Goal: Navigation & Orientation: Find specific page/section

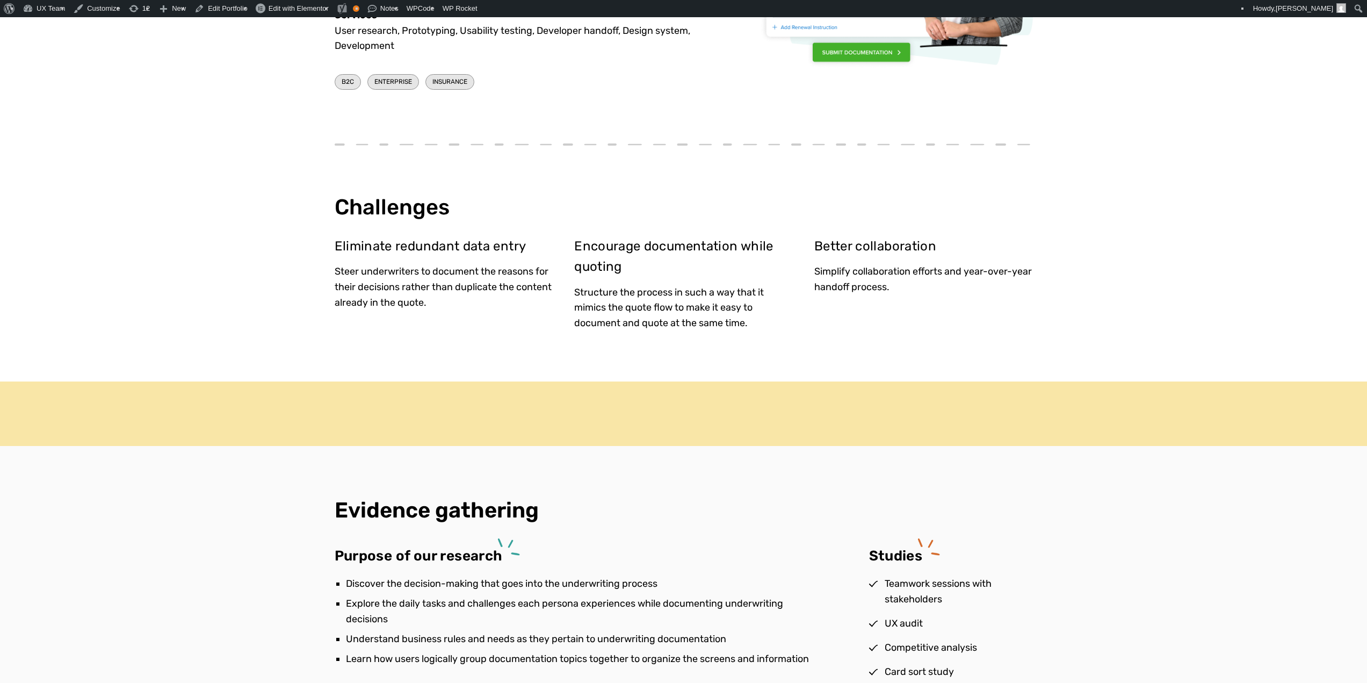
scroll to position [645, 0]
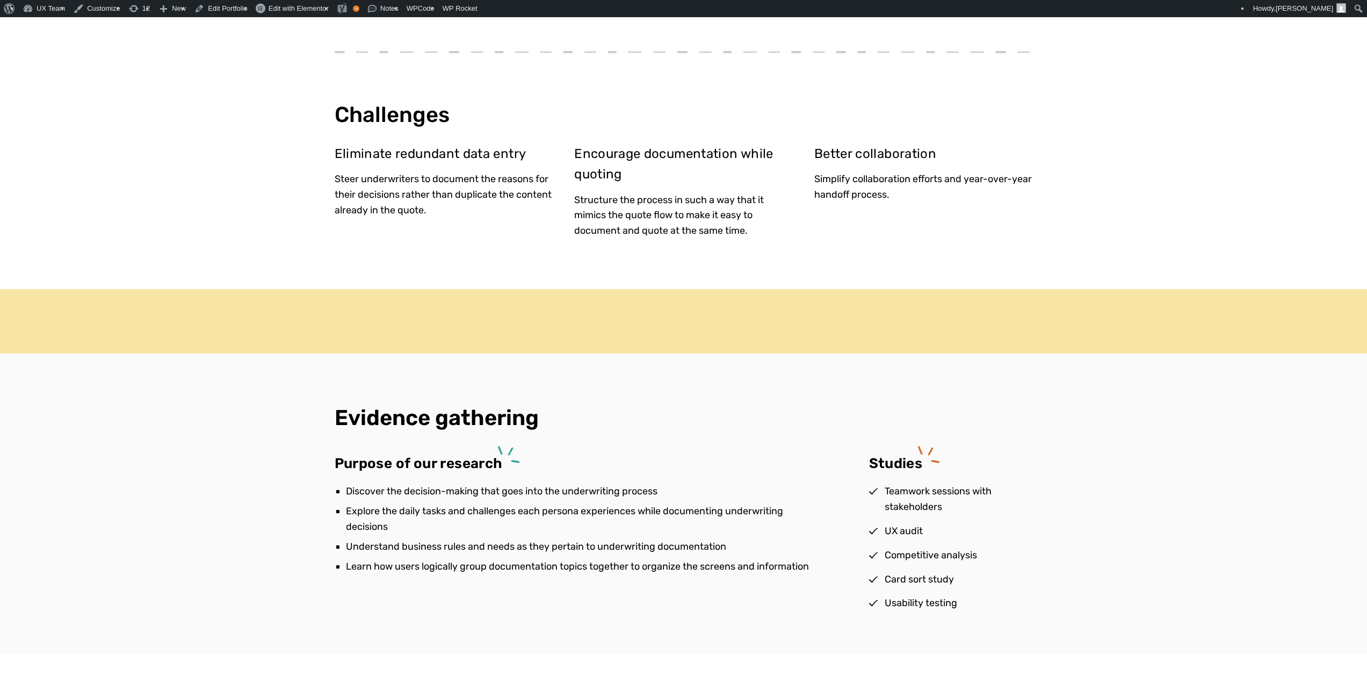
click at [657, 316] on div at bounding box center [684, 321] width 666 height 64
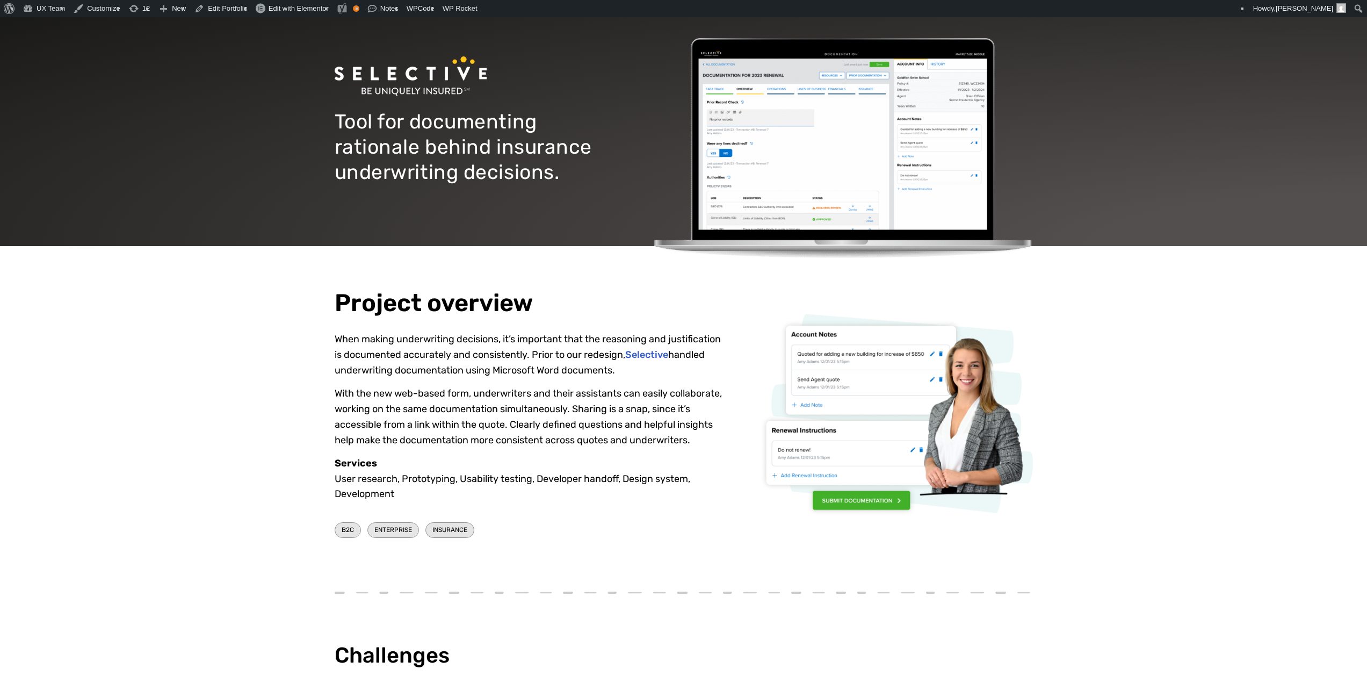
scroll to position [54, 0]
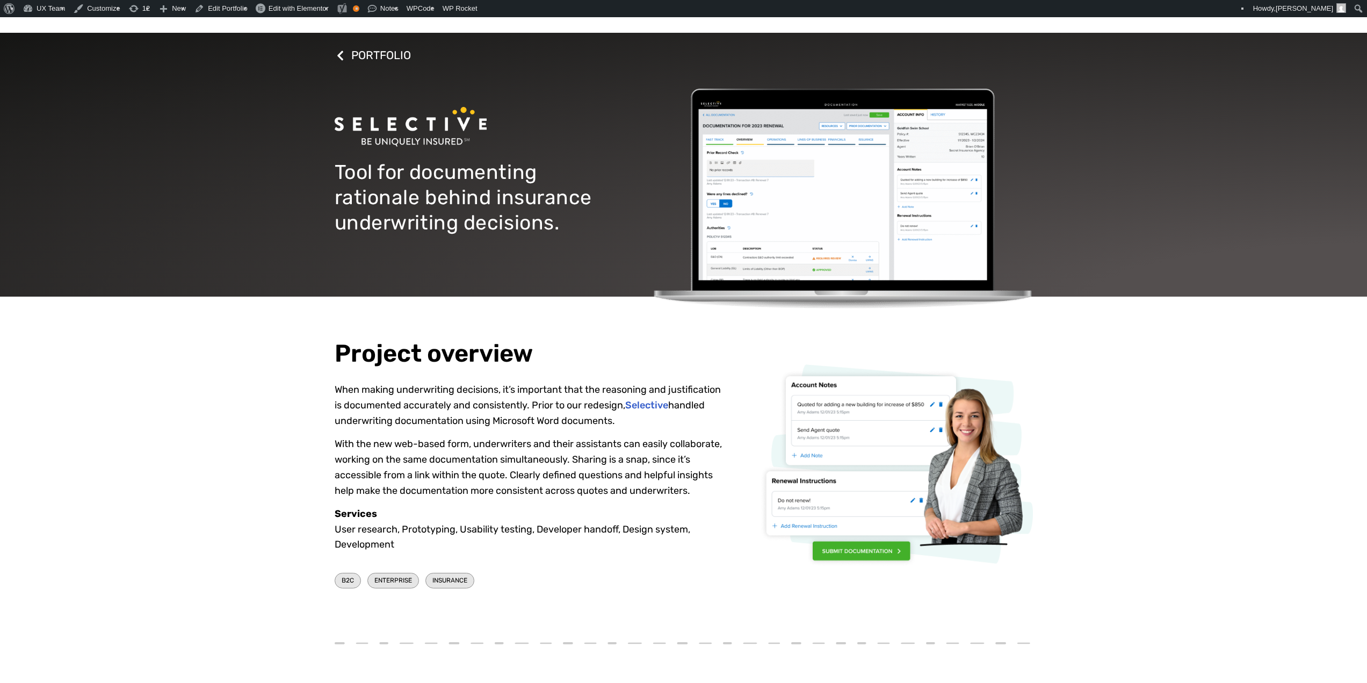
click at [493, 445] on p "With the new web-based form, underwriters and their assistants can easily colla…" at bounding box center [530, 467] width 391 height 62
click at [580, 401] on p "When making underwriting decisions, it’s important that the reasoning and justi…" at bounding box center [530, 405] width 391 height 46
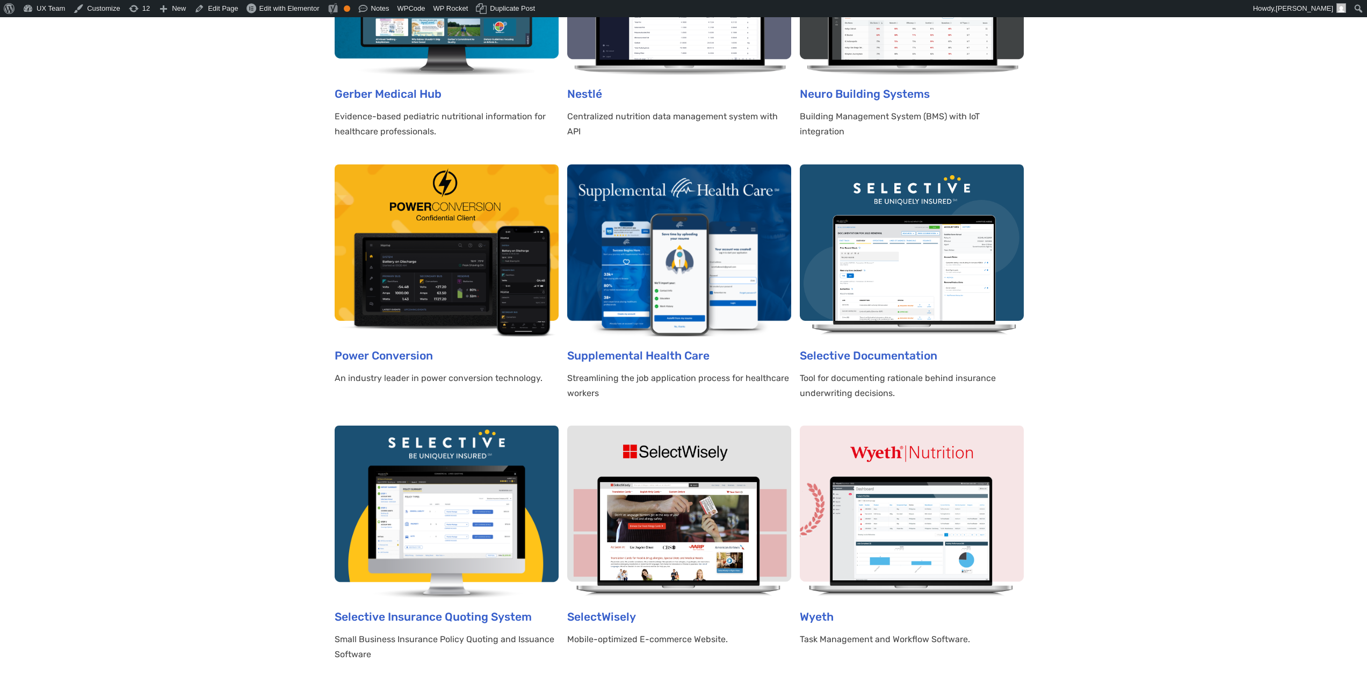
scroll to position [1343, 0]
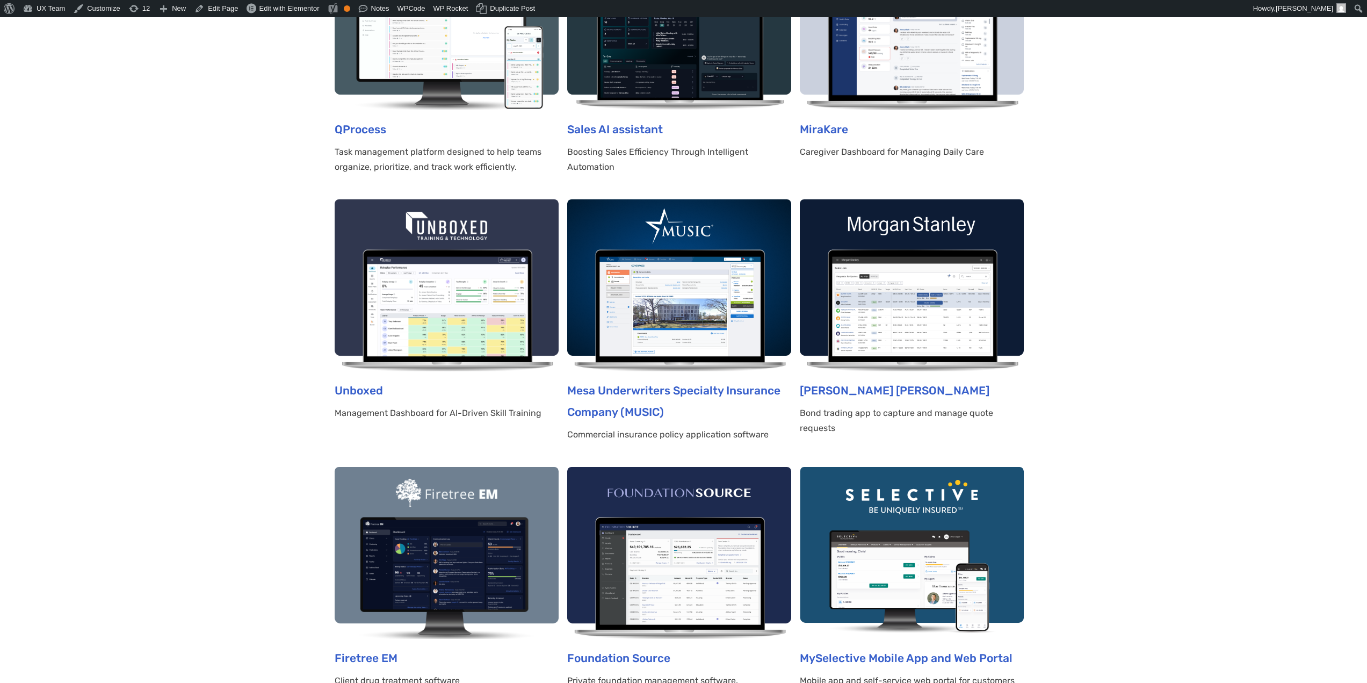
scroll to position [54, 0]
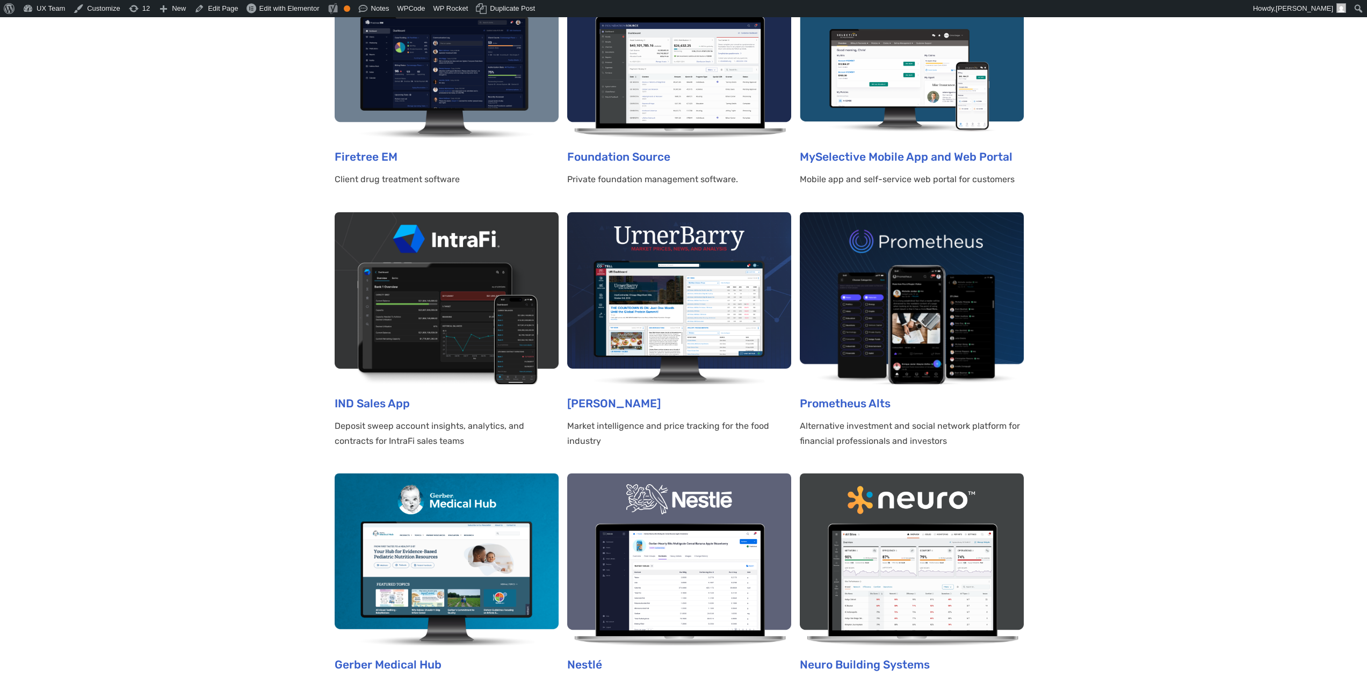
scroll to position [806, 0]
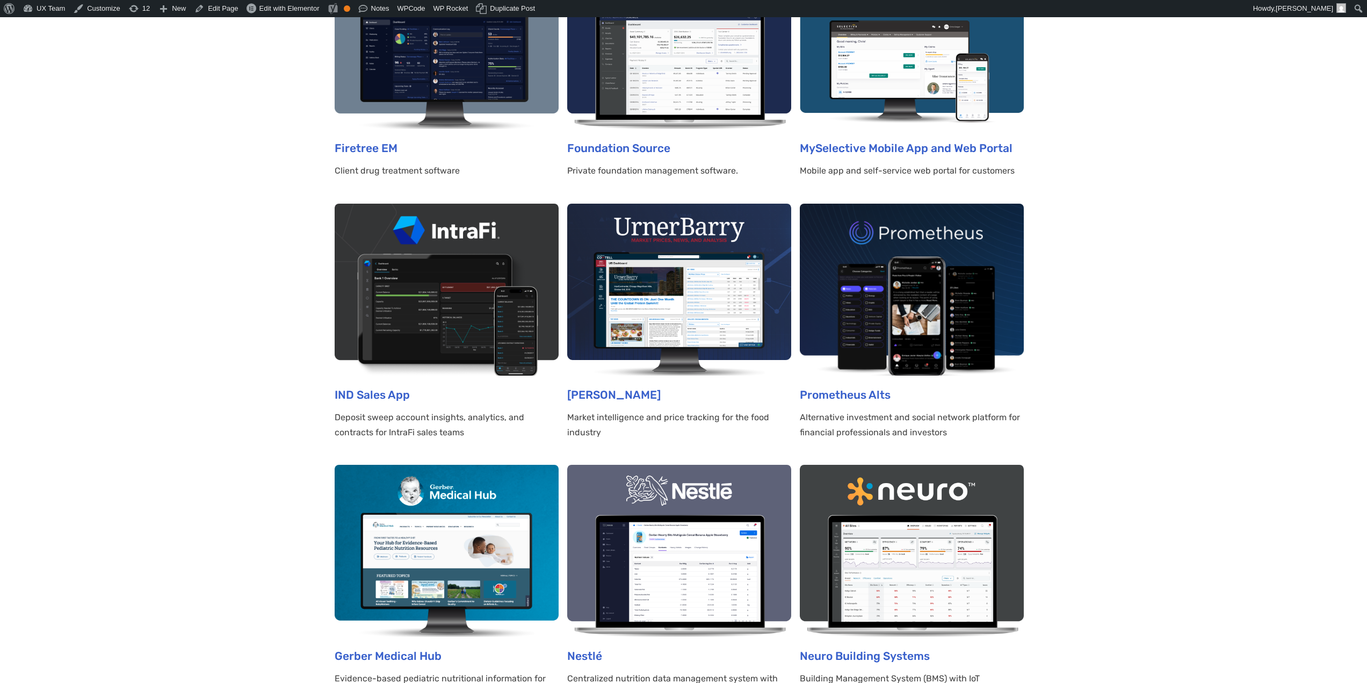
click at [1143, 377] on section "All Enterprise Hardware SaaS B2B B2C Dashboards Energy Fintech Healthcare Insur…" at bounding box center [683, 441] width 1367 height 2149
click at [254, 115] on section "All Enterprise Hardware SaaS B2B B2C Dashboards Energy Fintech Healthcare Insur…" at bounding box center [683, 441] width 1367 height 2149
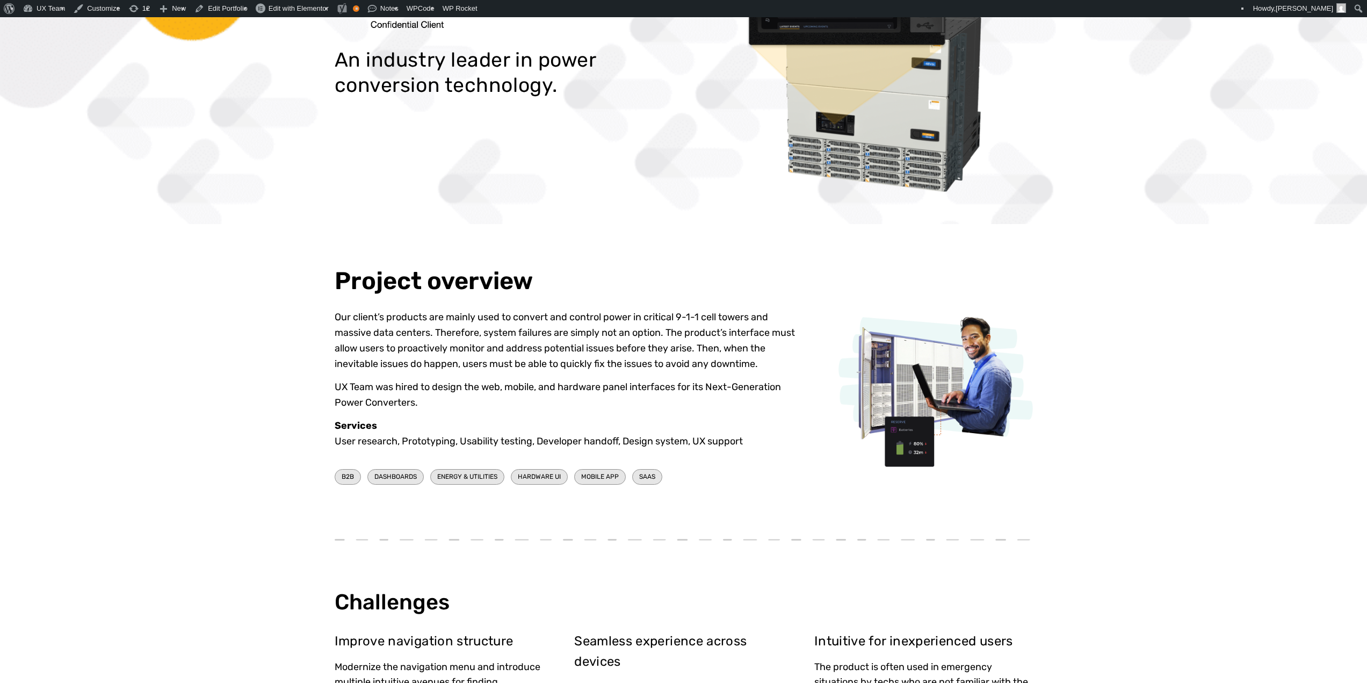
scroll to position [483, 0]
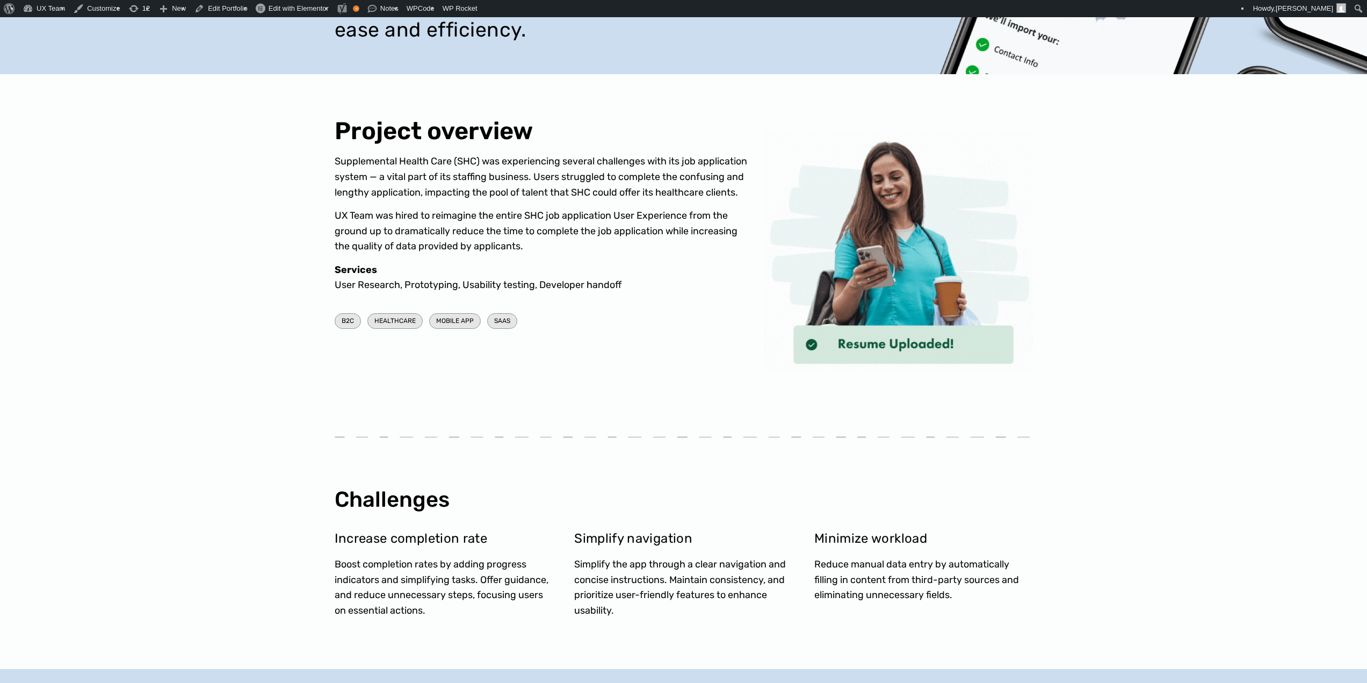
scroll to position [54, 0]
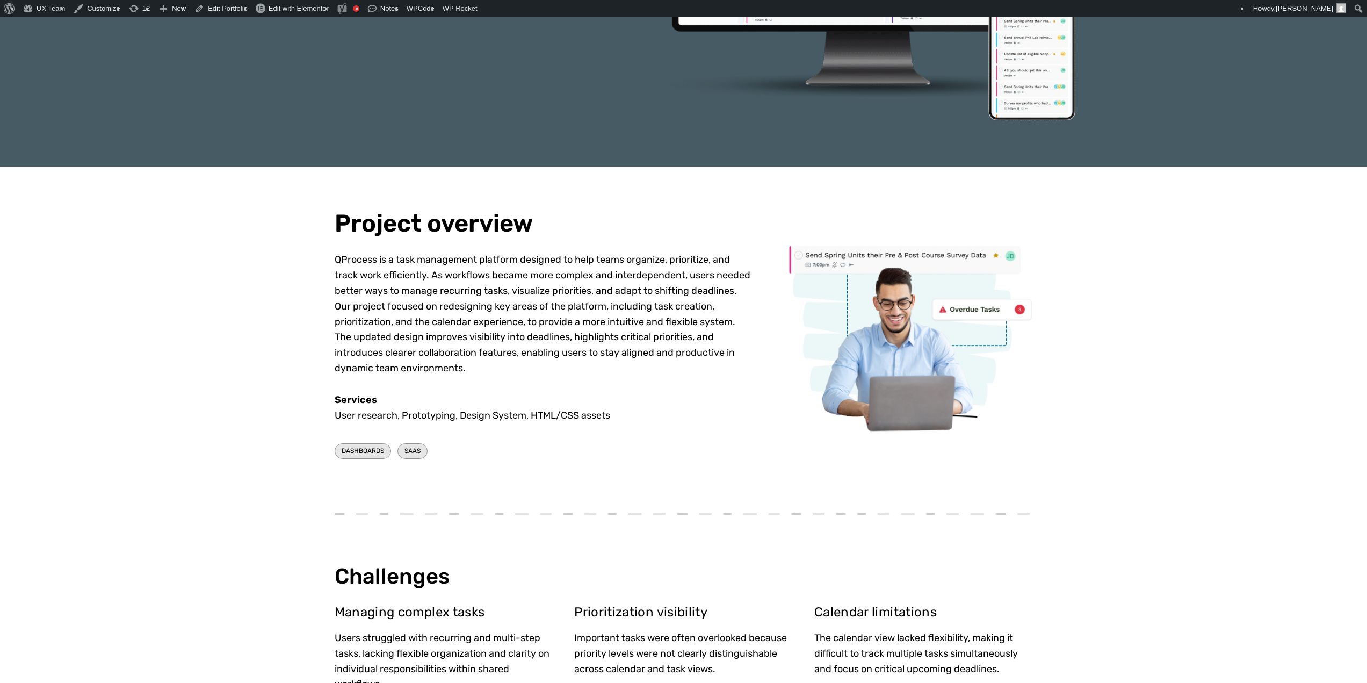
click at [1095, 374] on div "Project overview QProcess is a task management platform designed to help teams …" at bounding box center [683, 336] width 1367 height 339
